Goal: Browse casually

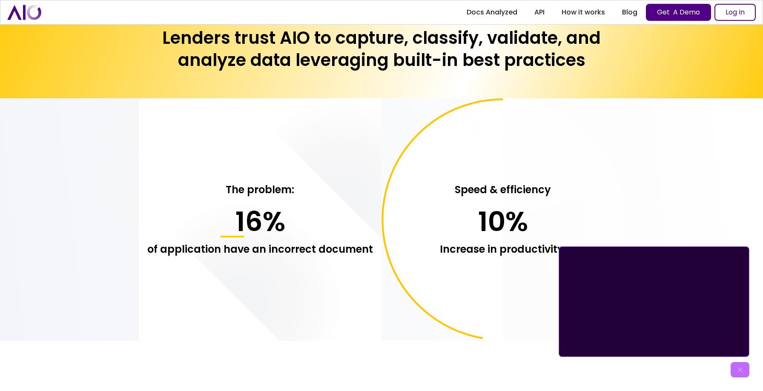
scroll to position [660, 0]
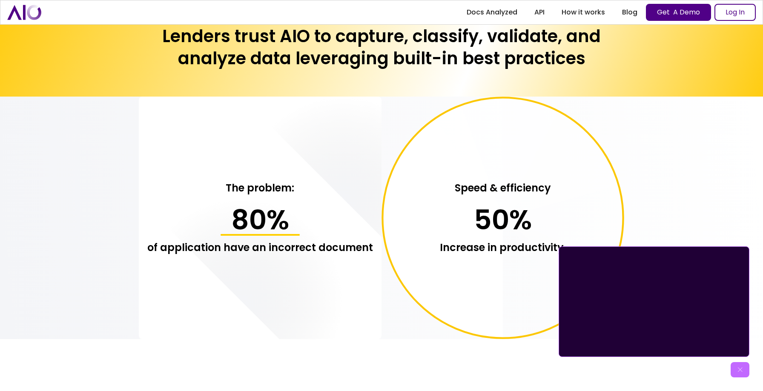
click at [46, 223] on div "The problem: 80 % of application have an incorrect document Speed & efficiency …" at bounding box center [381, 218] width 763 height 243
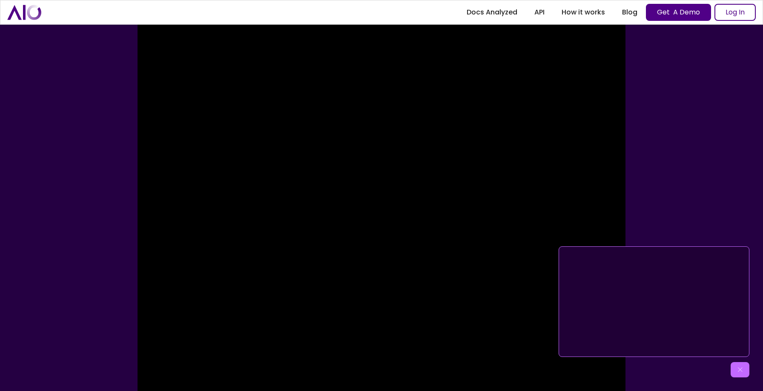
scroll to position [157, 0]
